Goal: Find specific page/section: Find specific page/section

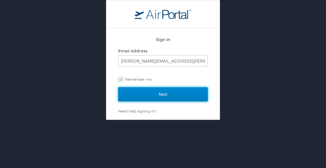
click at [157, 94] on input "Next" at bounding box center [163, 94] width 90 height 14
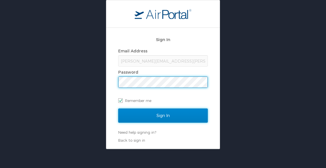
click at [160, 115] on input "Sign In" at bounding box center [163, 116] width 90 height 14
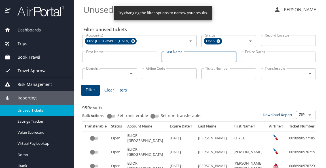
click at [180, 58] on input "Last Name" at bounding box center [198, 57] width 75 height 11
type input "holguin"
click at [85, 89] on button "Filter" at bounding box center [90, 90] width 19 height 11
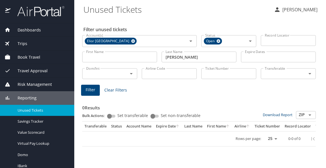
click at [27, 30] on span "Dashboards" at bounding box center [25, 30] width 30 height 6
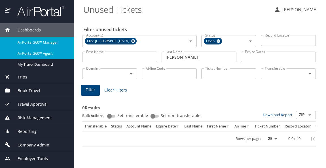
click at [34, 51] on span "AirPortal 360™ Agent" at bounding box center [43, 53] width 50 height 5
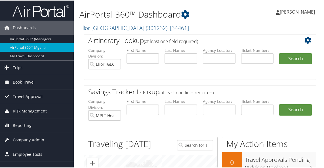
click at [27, 160] on span "Employee Tools" at bounding box center [27, 154] width 29 height 14
